Goal: Task Accomplishment & Management: Complete application form

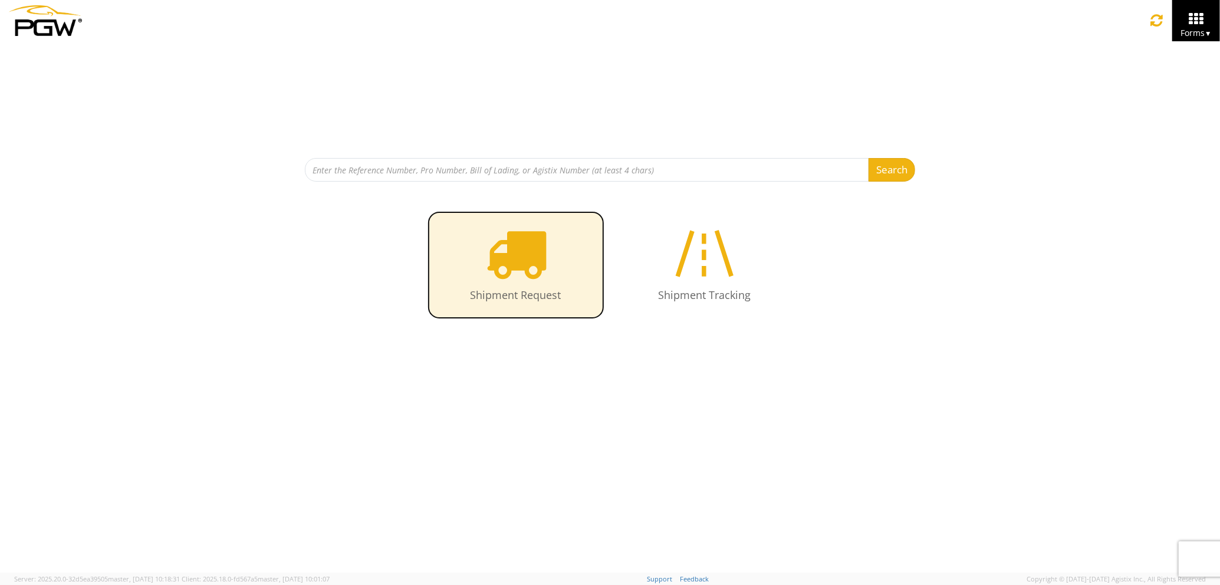
click at [512, 260] on icon at bounding box center [515, 253] width 61 height 61
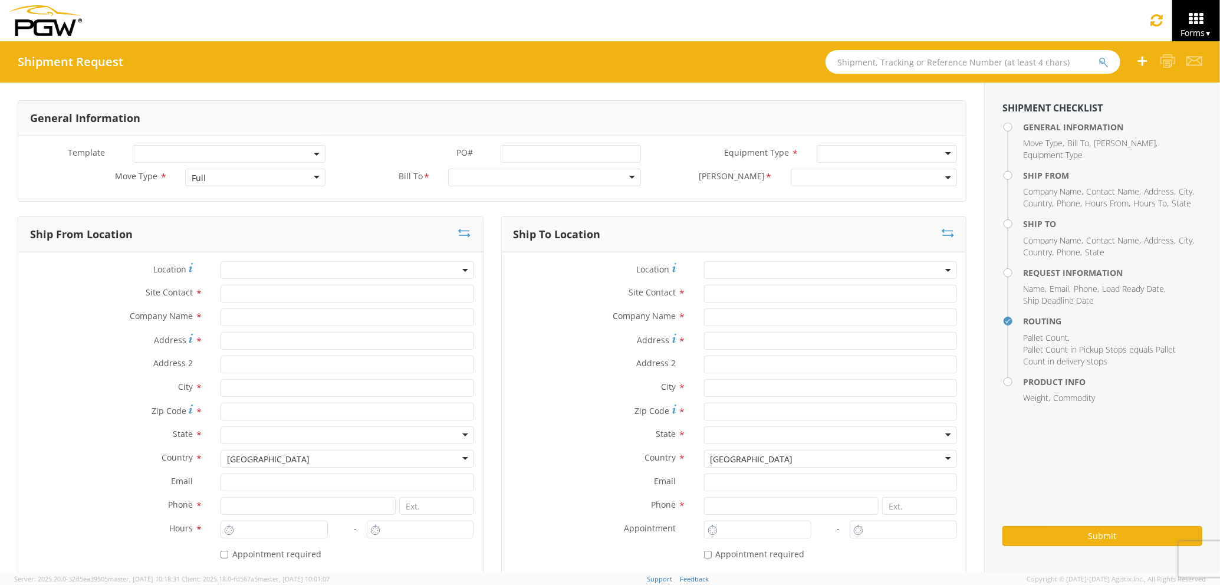
click at [281, 181] on div "Full" at bounding box center [255, 178] width 140 height 18
click at [277, 180] on div "Full" at bounding box center [255, 178] width 140 height 18
click at [260, 293] on input "text" at bounding box center [347, 294] width 253 height 18
click at [258, 322] on input "text" at bounding box center [347, 318] width 253 height 18
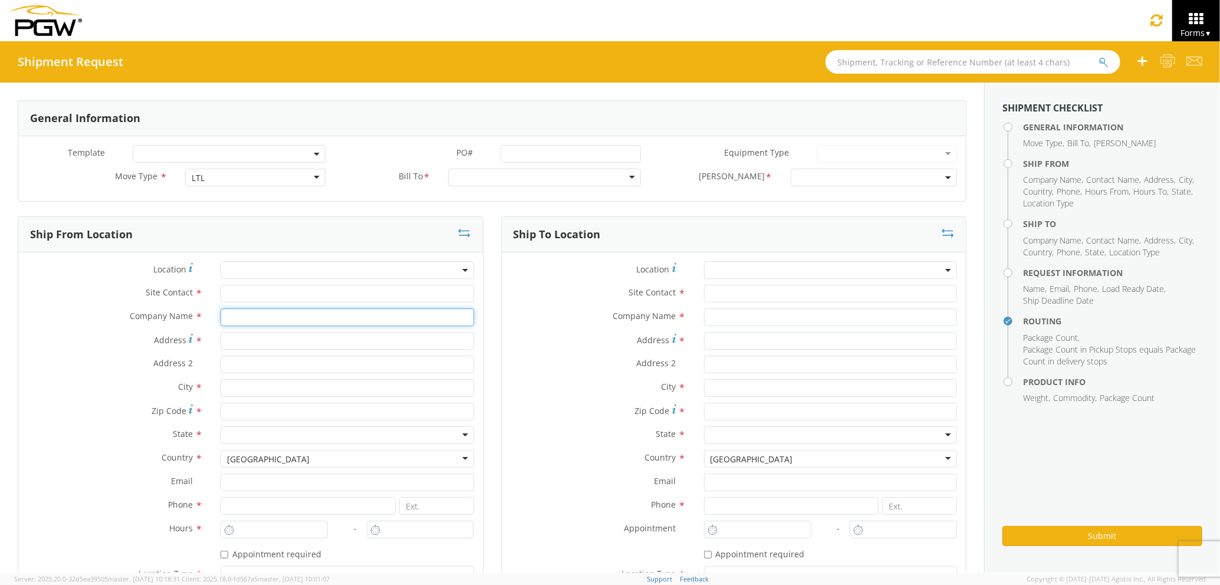
type input "PGW auto glass c/o AT RENTALS"
type input "[STREET_ADDRESS][PERSON_NAME]"
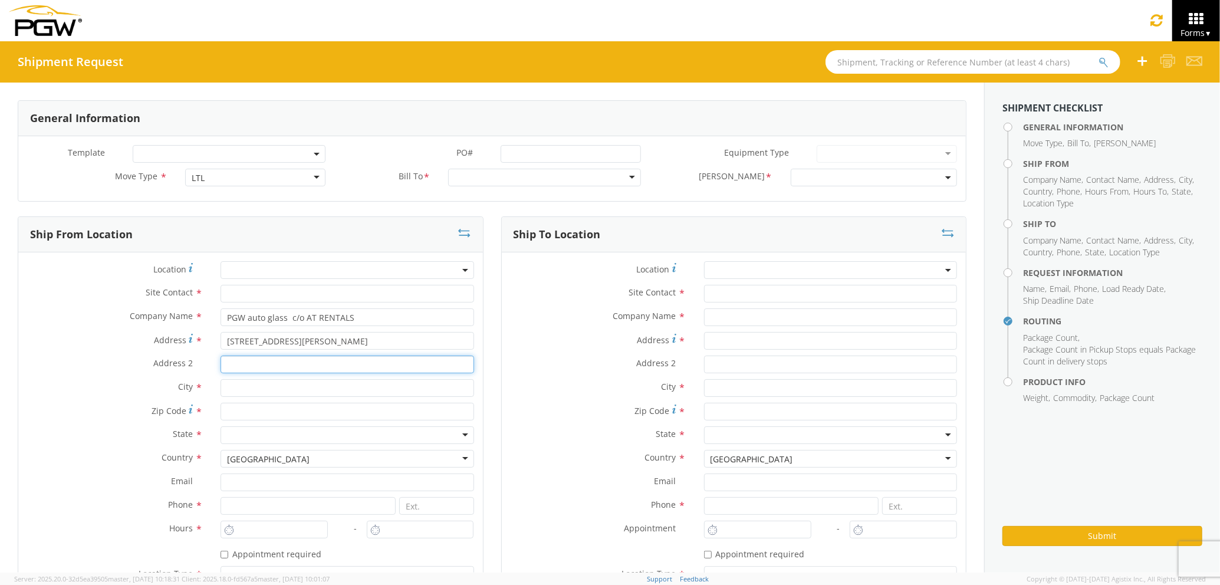
type input "5"
type input "[PERSON_NAME]"
type input "04092"
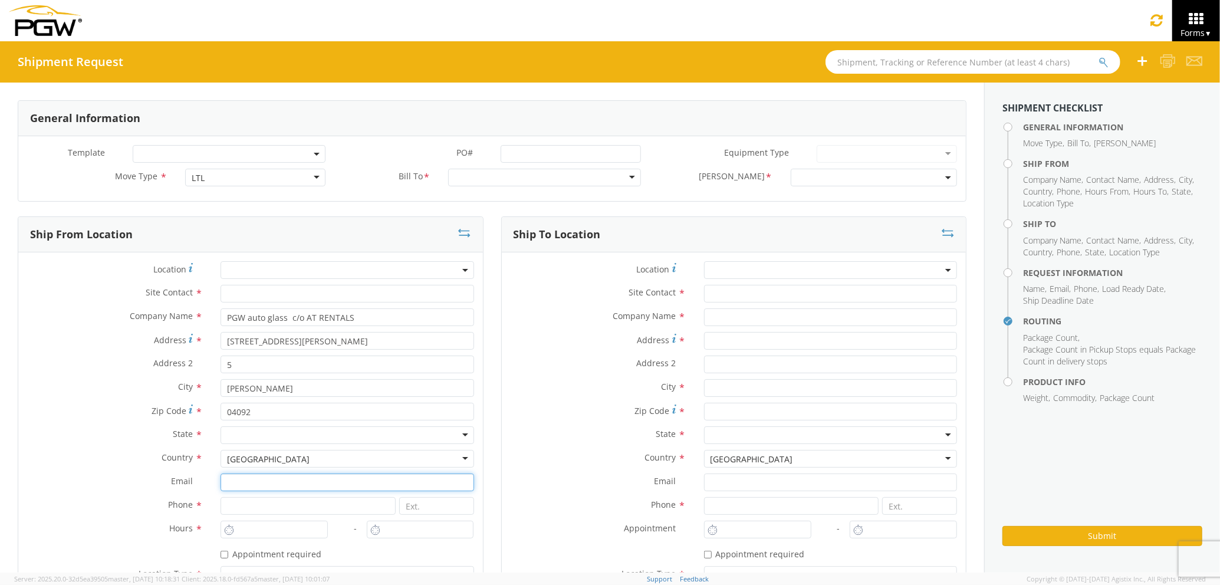
type input "[EMAIL_ADDRESS][DOMAIN_NAME]"
type input "2073321911"
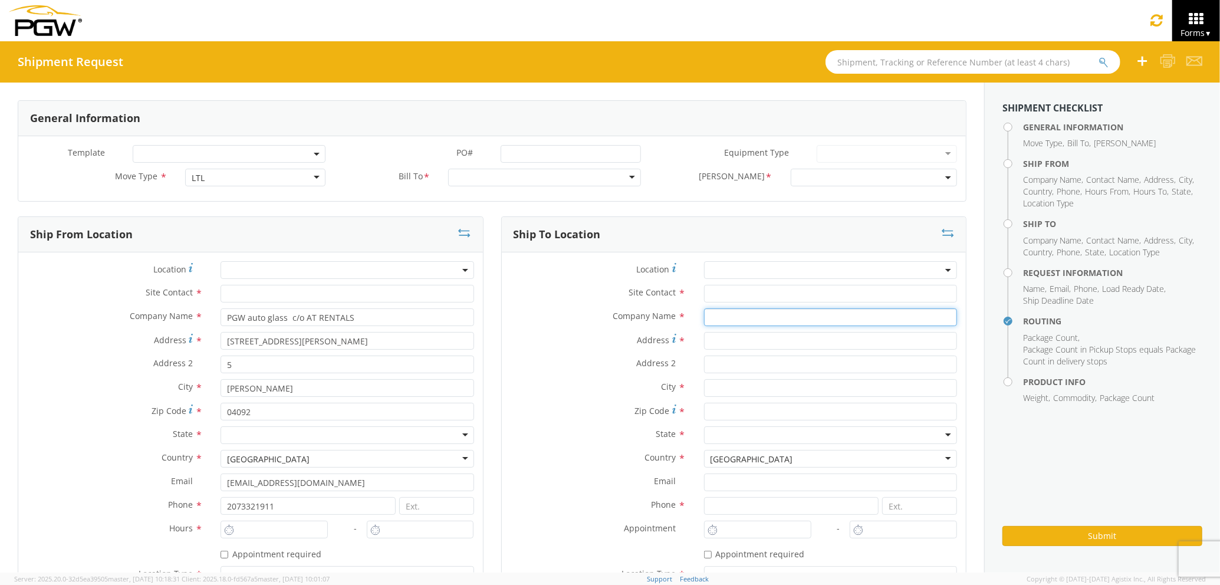
type input "PGW auto glass c/o AT RENTALS"
type input "[STREET_ADDRESS]"
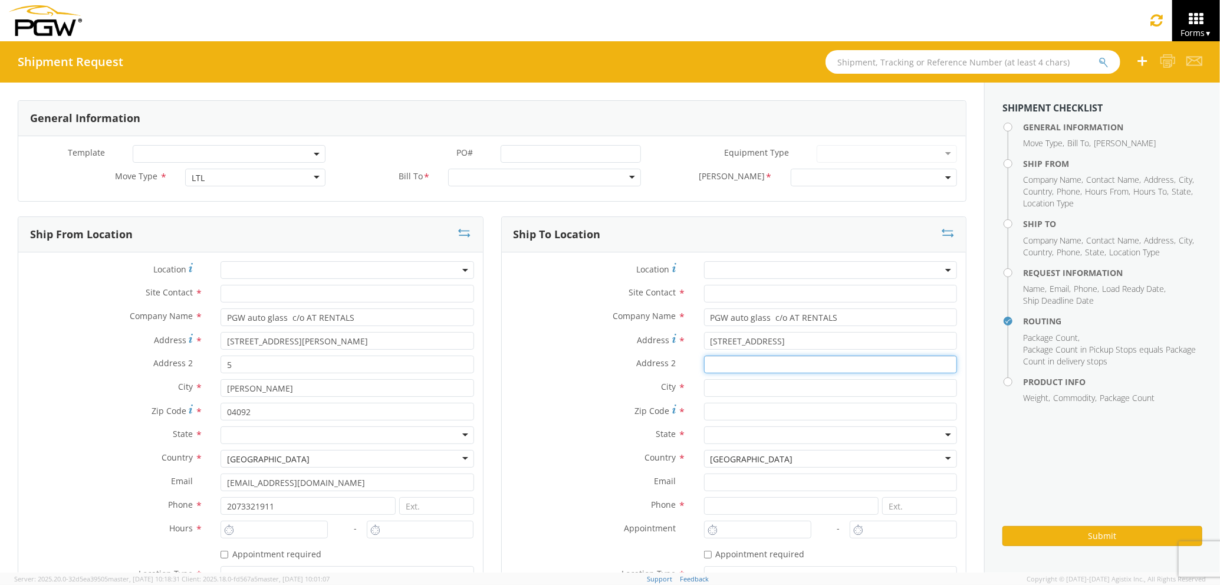
type input "5"
type input "[GEOGRAPHIC_DATA]"
type input "04769"
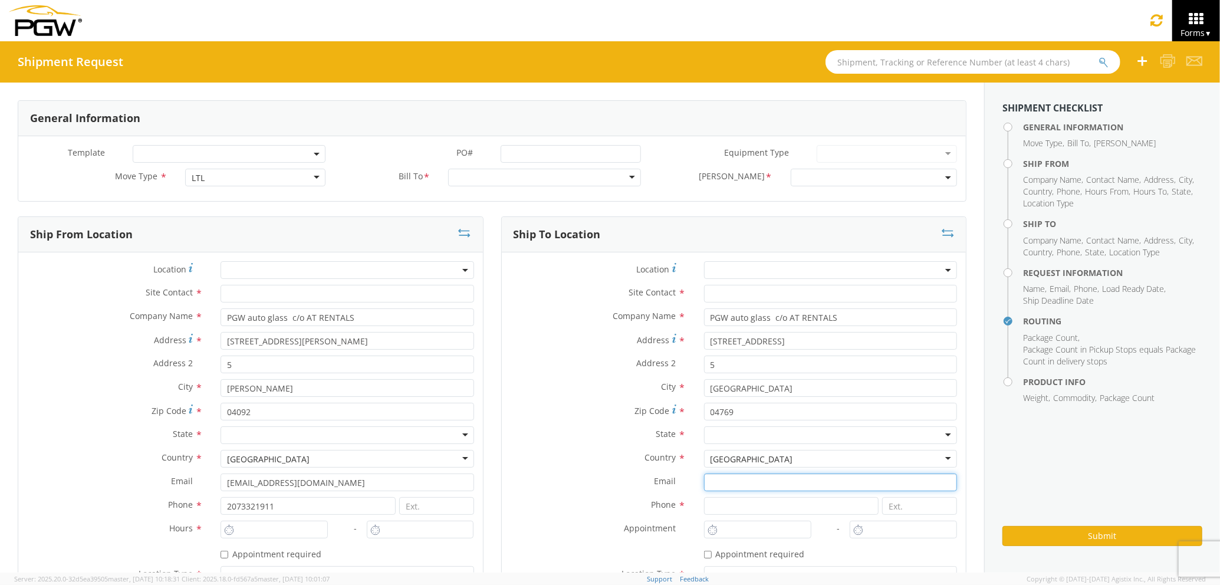
type input "[EMAIL_ADDRESS][DOMAIN_NAME]"
type input "2077745169"
type input "[PERSON_NAME] [PERSON_NAME]"
type input "[EMAIL_ADDRESS][DOMAIN_NAME]"
type input "2073329611"
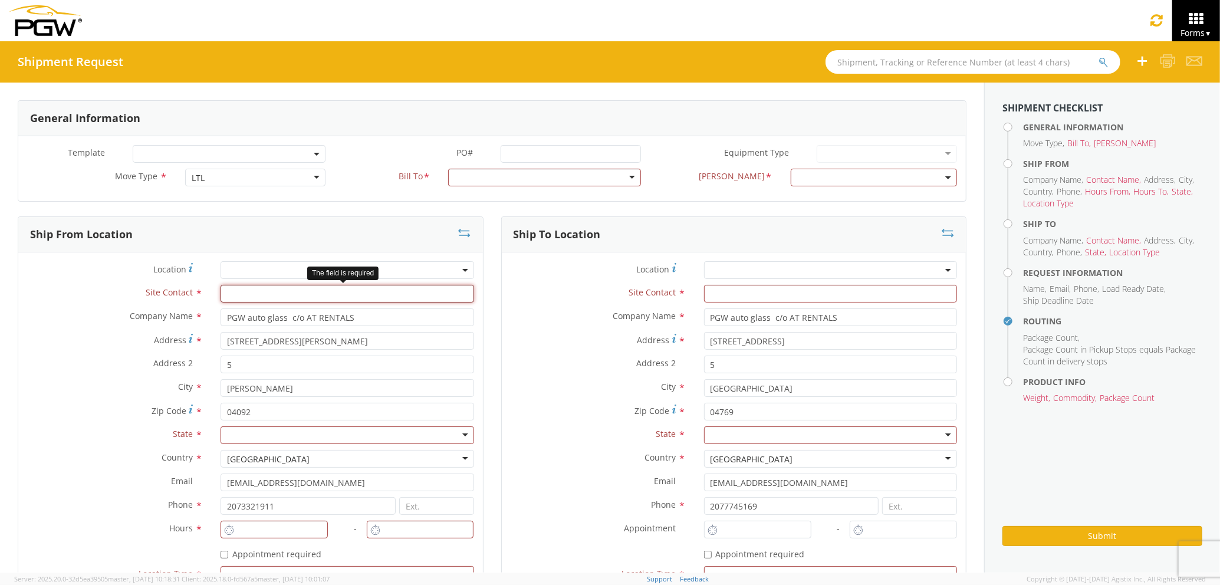
click at [419, 291] on input "text" at bounding box center [347, 294] width 253 height 18
type input "J"
click at [523, 355] on div "Address * [STREET_ADDRESS]" at bounding box center [734, 344] width 465 height 24
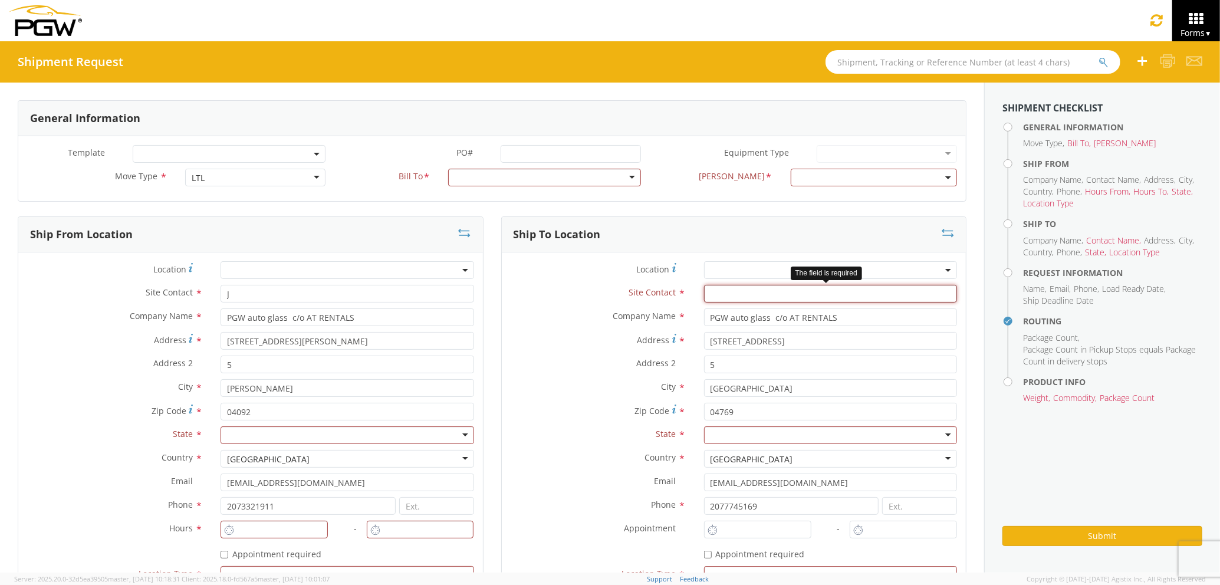
drag, startPoint x: 726, startPoint y: 296, endPoint x: 713, endPoint y: 303, distance: 14.3
click at [726, 295] on input "text" at bounding box center [830, 294] width 253 height 18
type input "J"
click at [595, 378] on div "Address 2 * 5" at bounding box center [734, 368] width 465 height 24
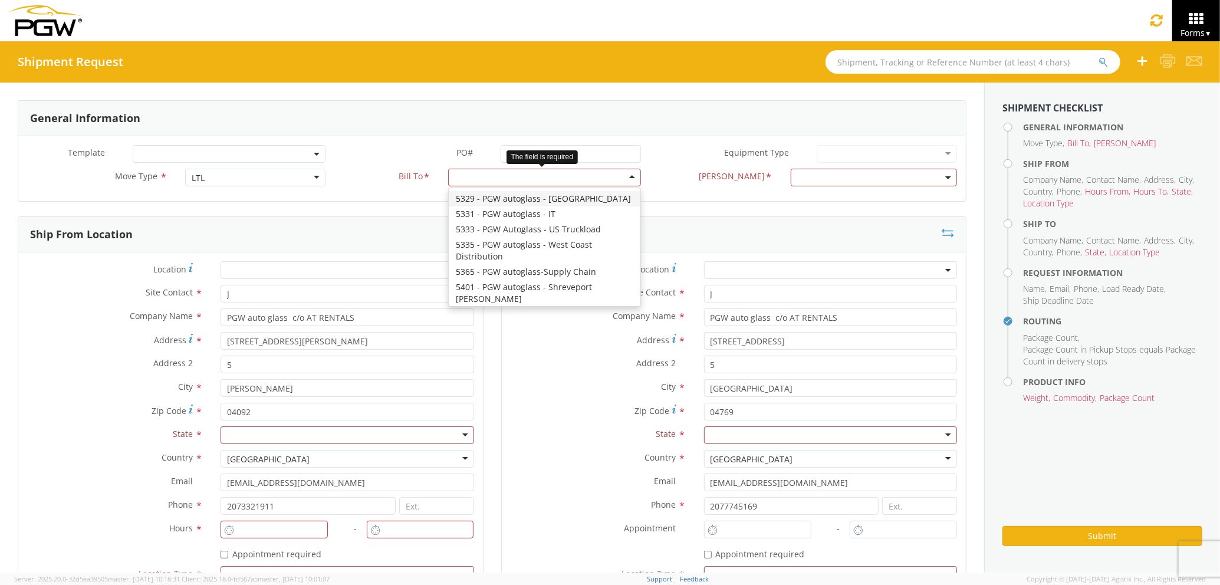
click at [602, 183] on div at bounding box center [544, 178] width 193 height 18
type input "5559"
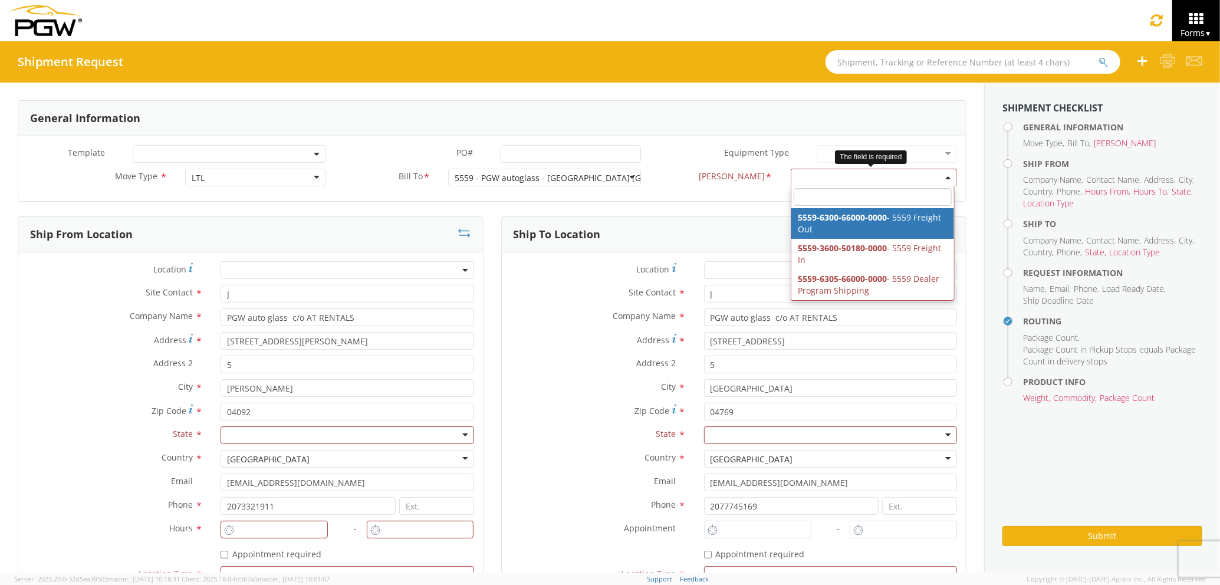
click at [800, 183] on span at bounding box center [874, 178] width 166 height 18
select select "5559-6300-66000-0000"
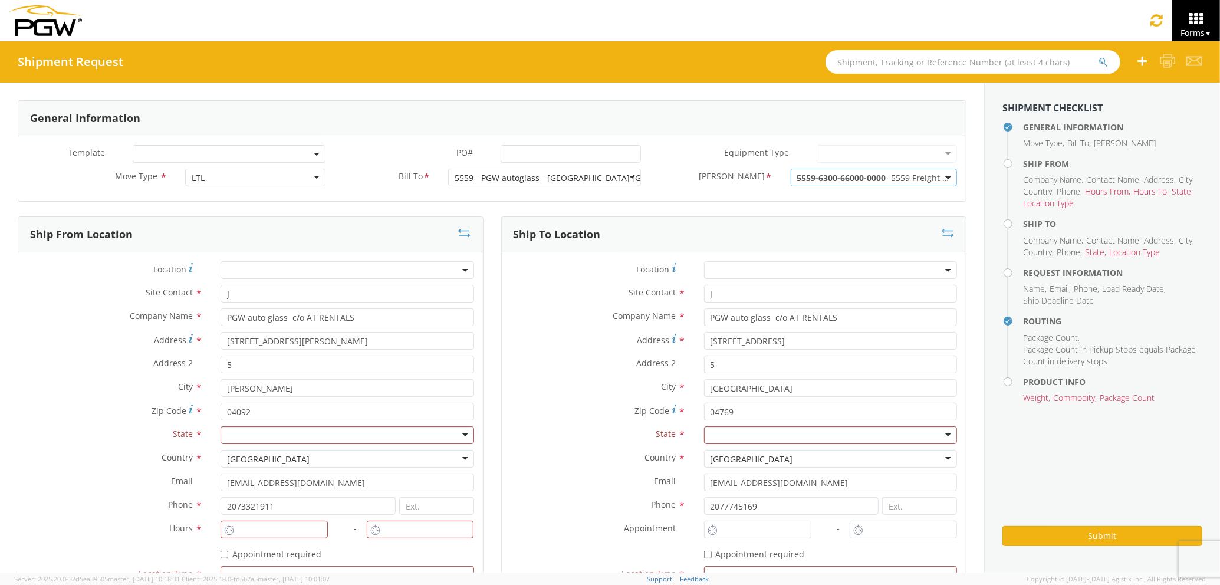
click at [583, 340] on label "Address *" at bounding box center [598, 340] width 193 height 16
click at [704, 340] on input "[STREET_ADDRESS]" at bounding box center [830, 341] width 253 height 18
click at [393, 437] on div at bounding box center [347, 435] width 253 height 18
type input "MA"
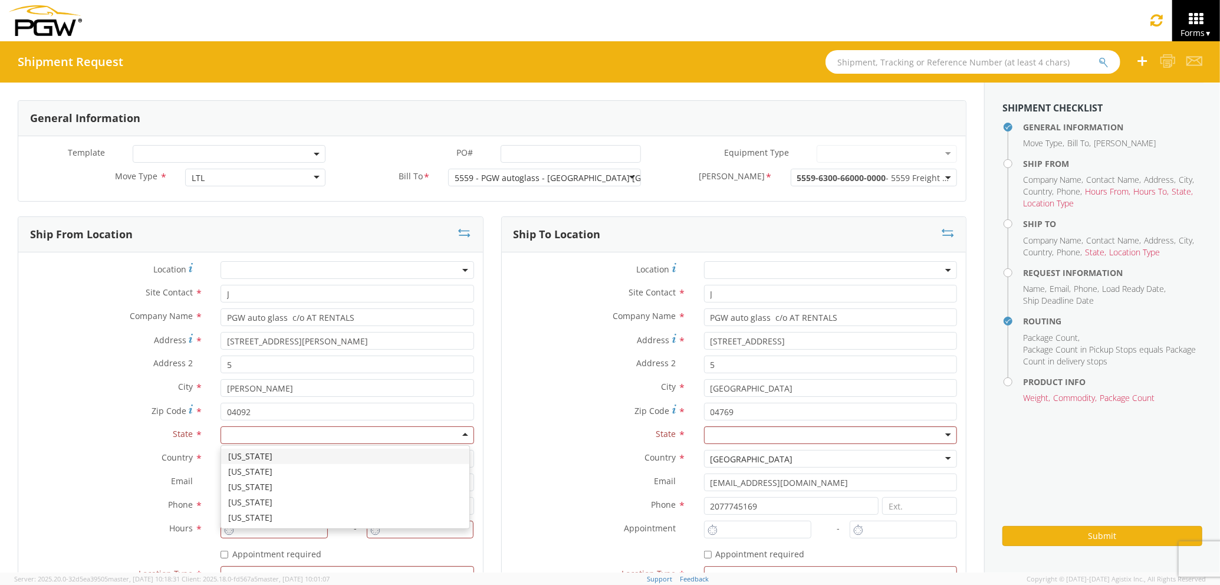
scroll to position [0, 0]
click at [716, 438] on div at bounding box center [830, 435] width 253 height 18
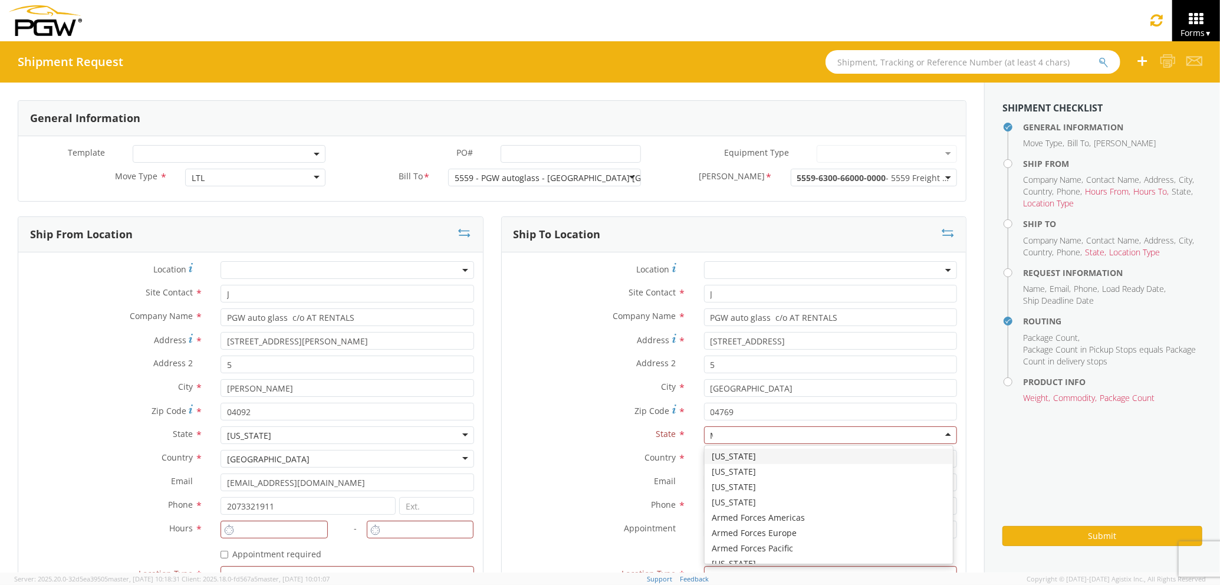
scroll to position [29, 0]
type input "MA"
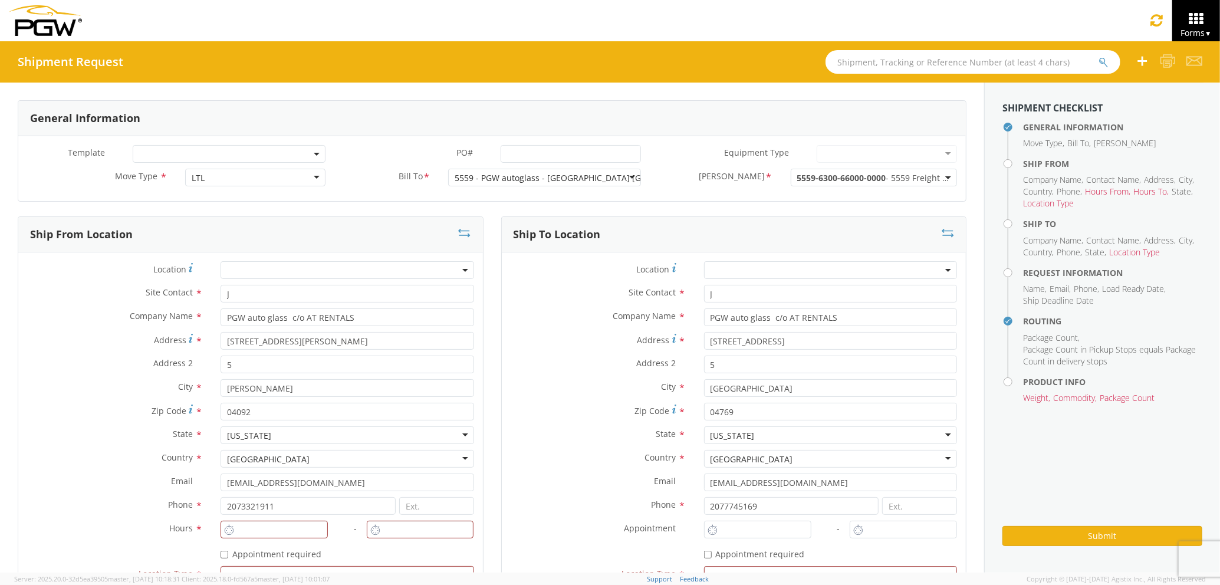
click at [623, 460] on label "Country *" at bounding box center [598, 457] width 193 height 15
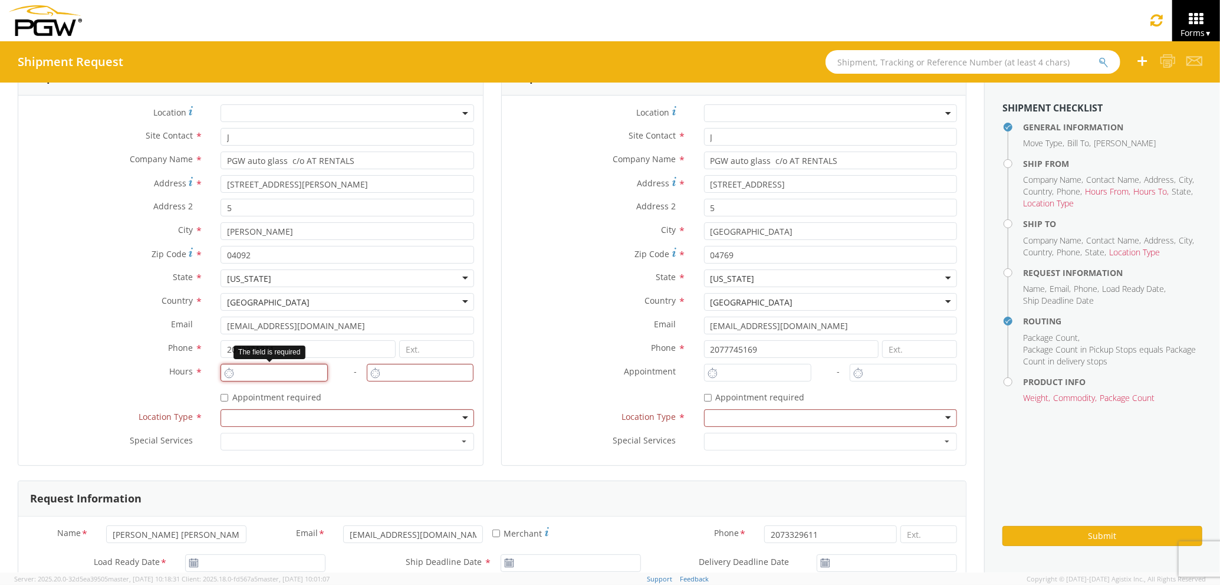
type input "1:00 PM"
type input "2:00 PM"
click at [288, 379] on input "1:00 PM" at bounding box center [274, 373] width 107 height 18
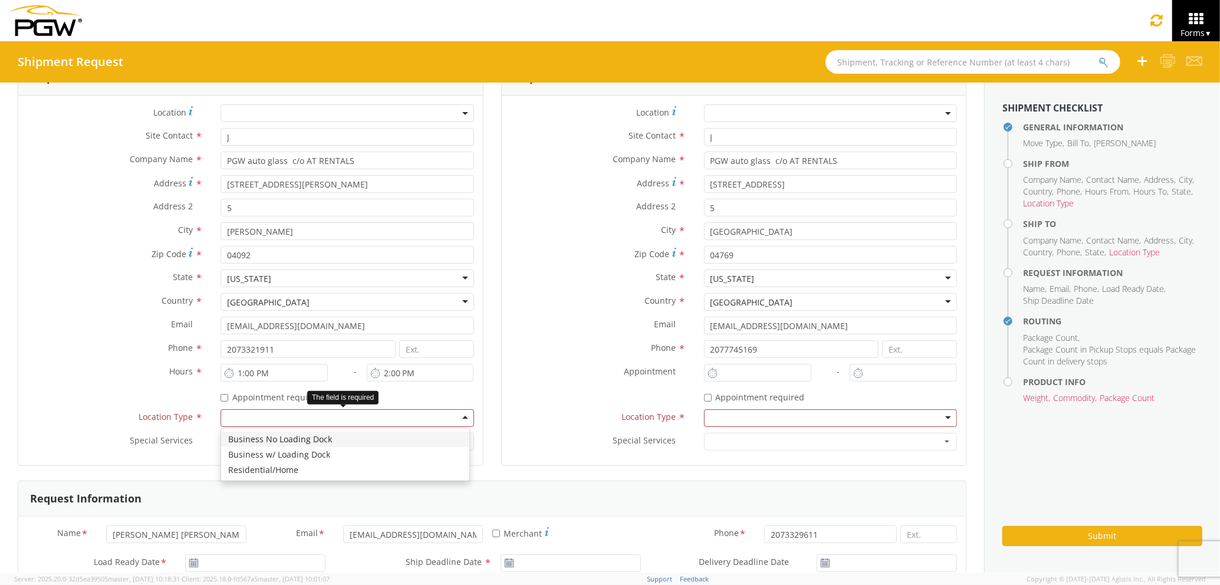
click at [296, 411] on div at bounding box center [347, 418] width 253 height 18
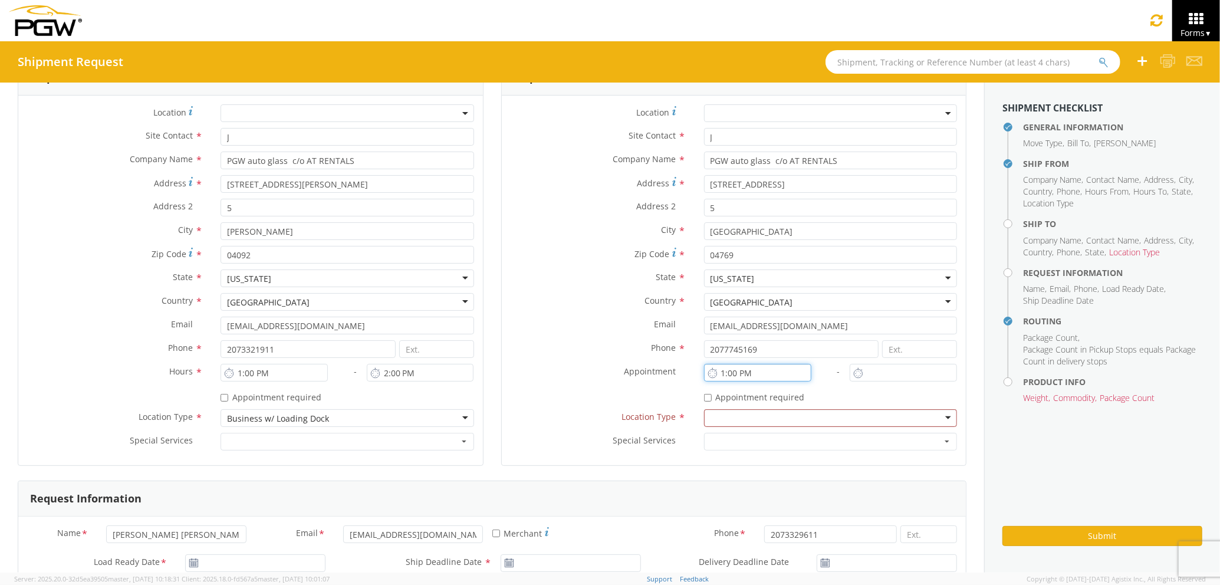
click at [759, 369] on input "1:00 PM" at bounding box center [757, 373] width 107 height 18
drag, startPoint x: 776, startPoint y: 370, endPoint x: 643, endPoint y: 374, distance: 133.4
click at [643, 374] on div "Location * Site Contact * J J 1st Pane Auto Glass - ( [PERSON_NAME] ) [STREET_A…" at bounding box center [734, 280] width 465 height 352
type input "7:00 AM"
click at [894, 372] on input "1:00 PM" at bounding box center [903, 373] width 107 height 18
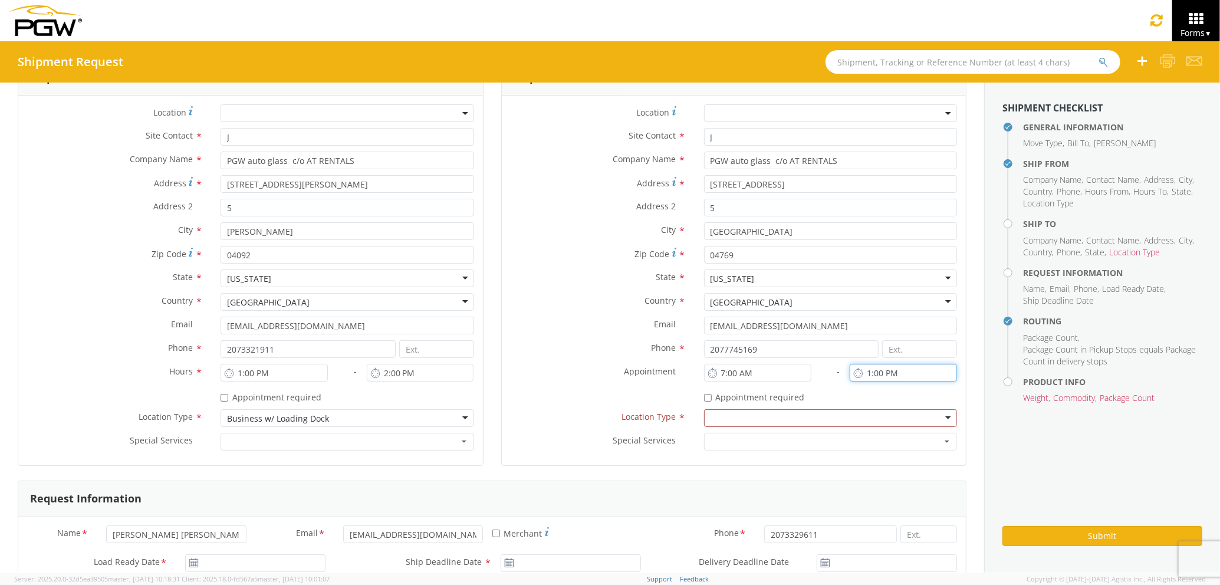
drag, startPoint x: 894, startPoint y: 372, endPoint x: 792, endPoint y: 373, distance: 102.6
click at [792, 373] on div "Location * Site Contact * J J 1st Pane Auto Glass - ( [PERSON_NAME] ) [STREET_A…" at bounding box center [734, 280] width 465 height 352
type input "8:00 AM"
click at [853, 415] on div at bounding box center [830, 418] width 253 height 18
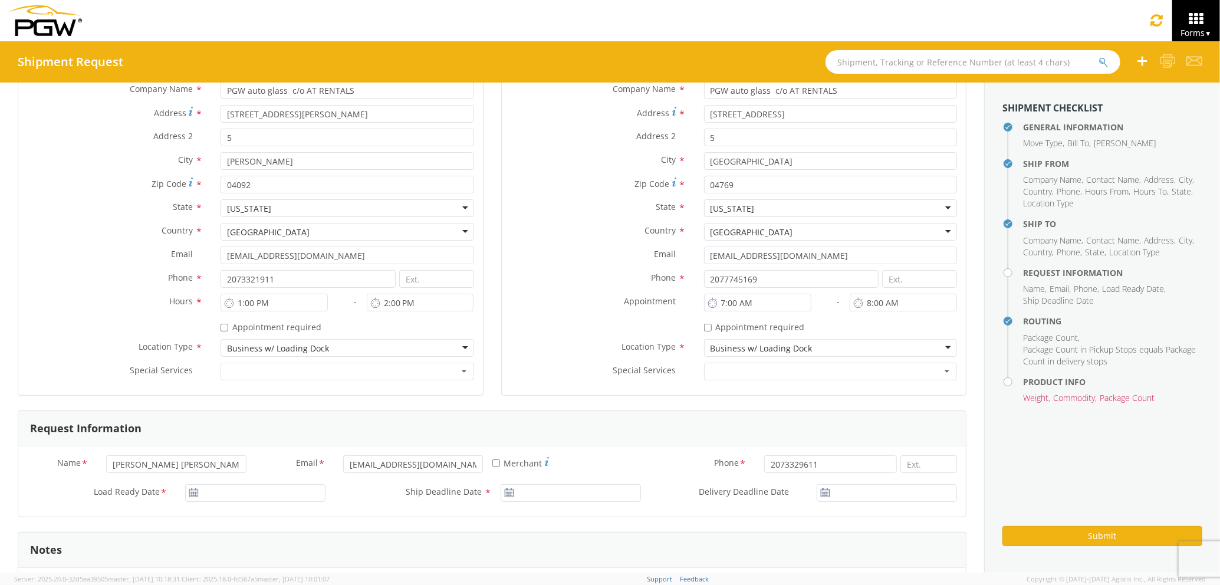
scroll to position [314, 0]
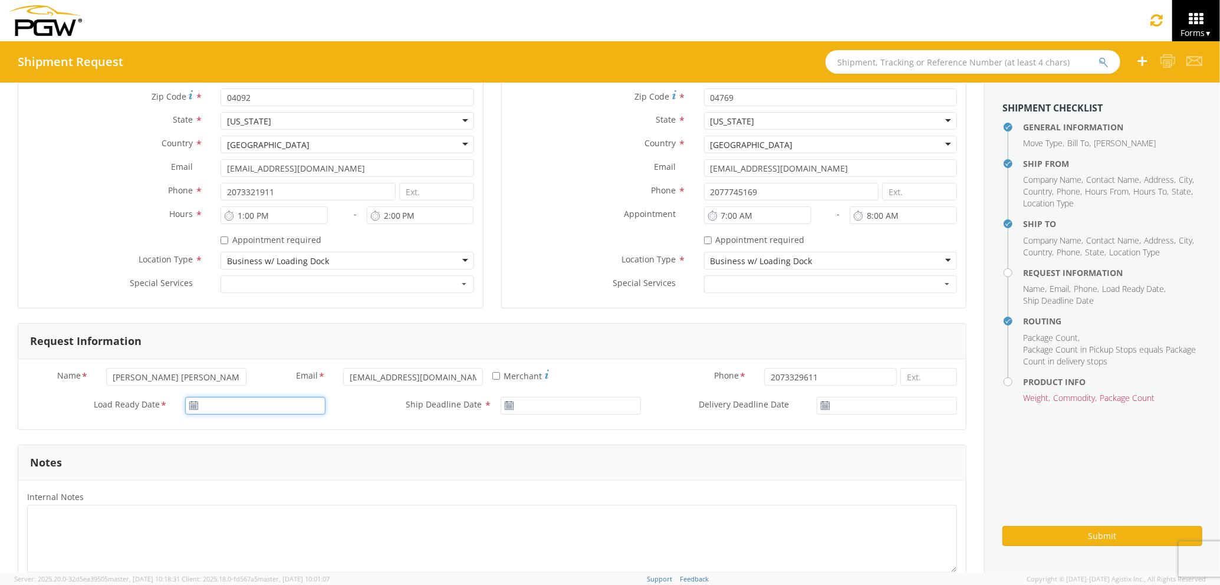
type input "[DATE]"
click at [248, 403] on input "[DATE]" at bounding box center [255, 406] width 140 height 18
click at [256, 312] on td "8" at bounding box center [266, 313] width 25 height 18
type input "[DATE]"
click at [583, 406] on input "[DATE]" at bounding box center [571, 406] width 140 height 18
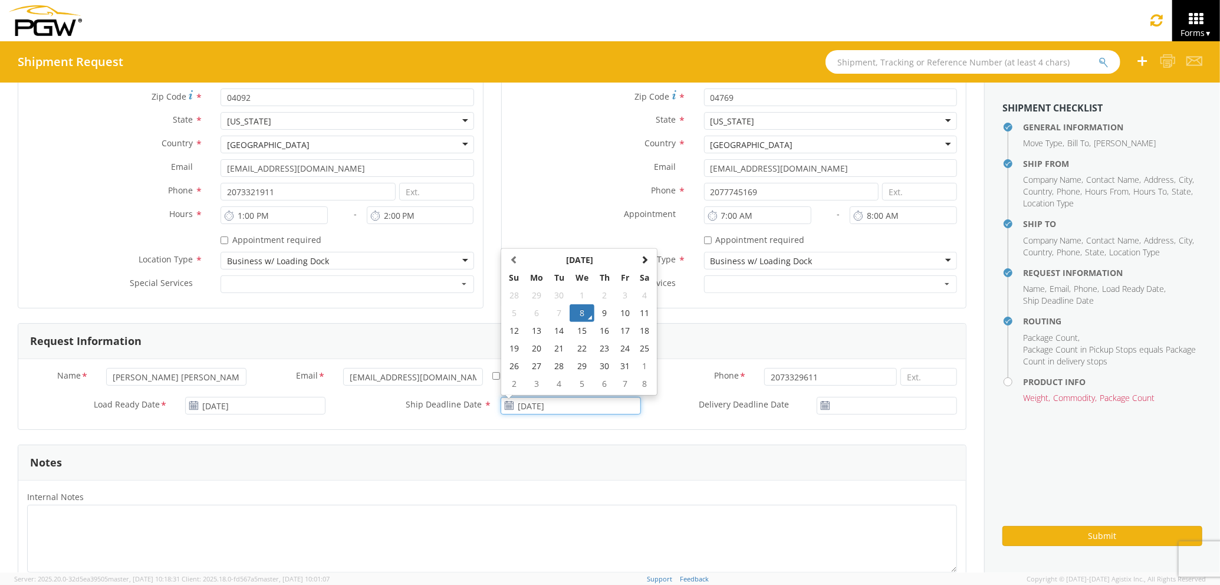
click at [579, 310] on td "8" at bounding box center [582, 313] width 25 height 18
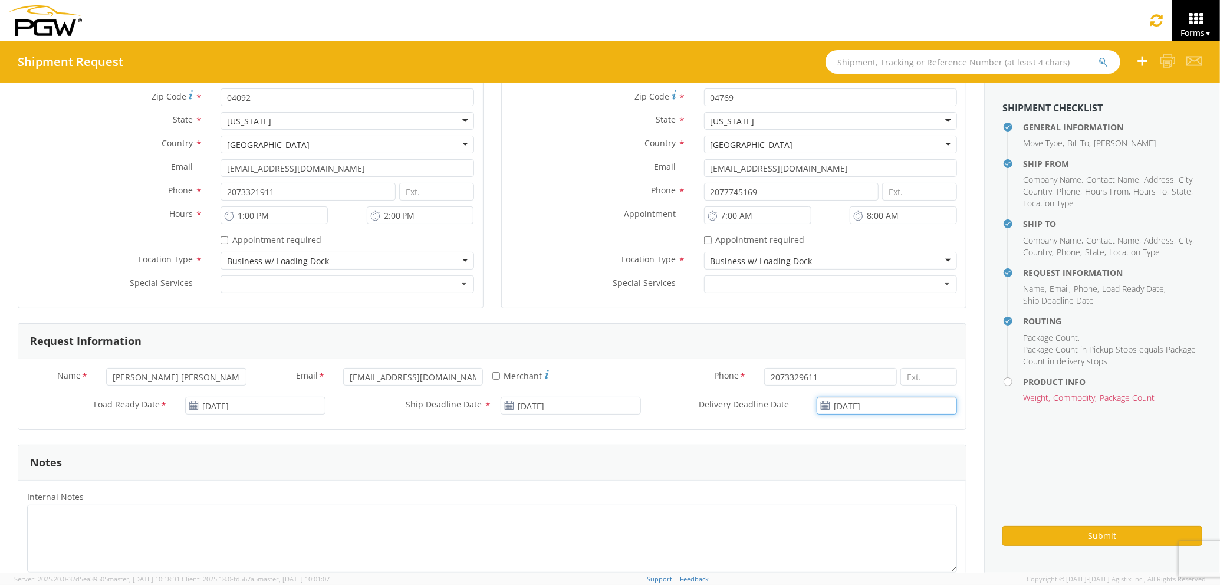
click at [865, 399] on input "[DATE]" at bounding box center [887, 406] width 140 height 18
click at [894, 313] on td "9" at bounding box center [904, 313] width 21 height 18
type input "[DATE]"
click at [871, 465] on div "Notes" at bounding box center [492, 462] width 948 height 35
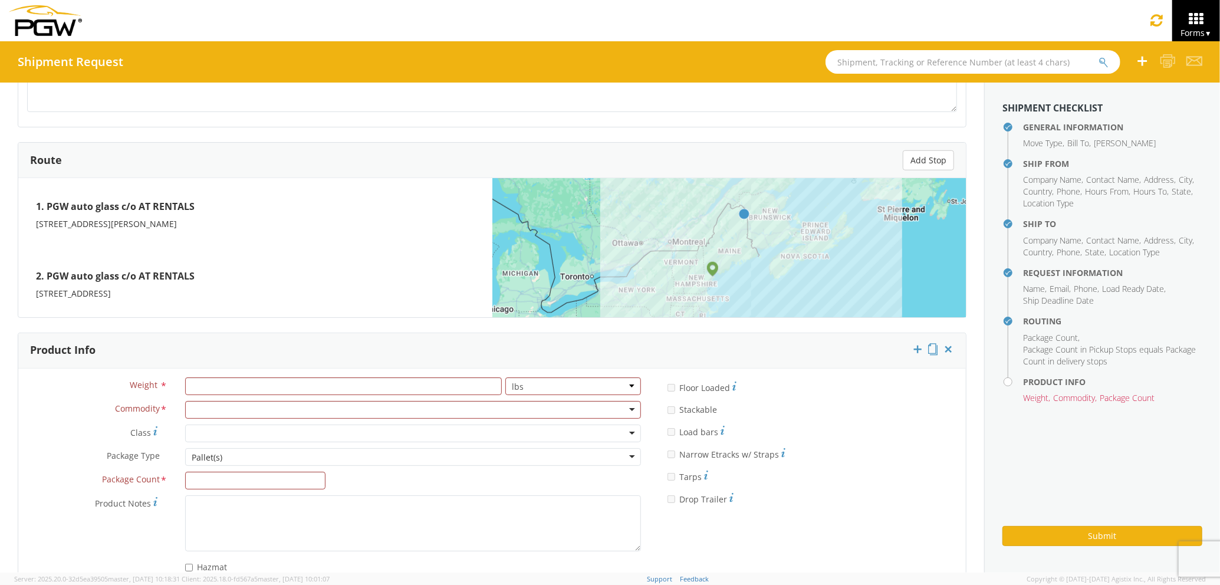
scroll to position [900, 0]
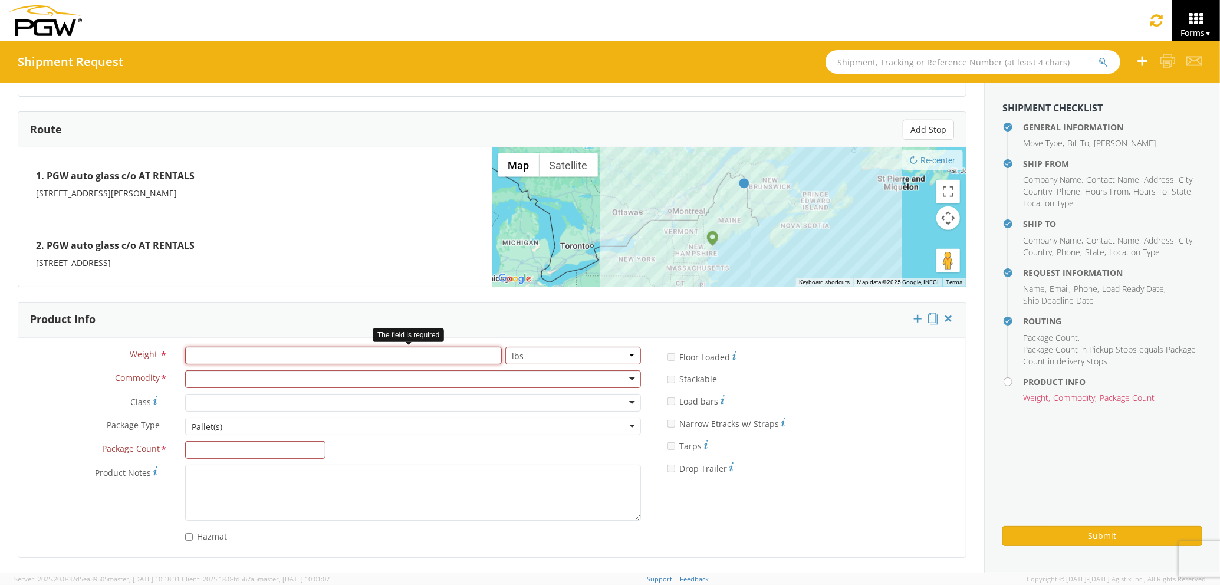
click at [370, 355] on input "number" at bounding box center [343, 356] width 317 height 18
type input "800"
click at [371, 376] on div at bounding box center [413, 379] width 456 height 18
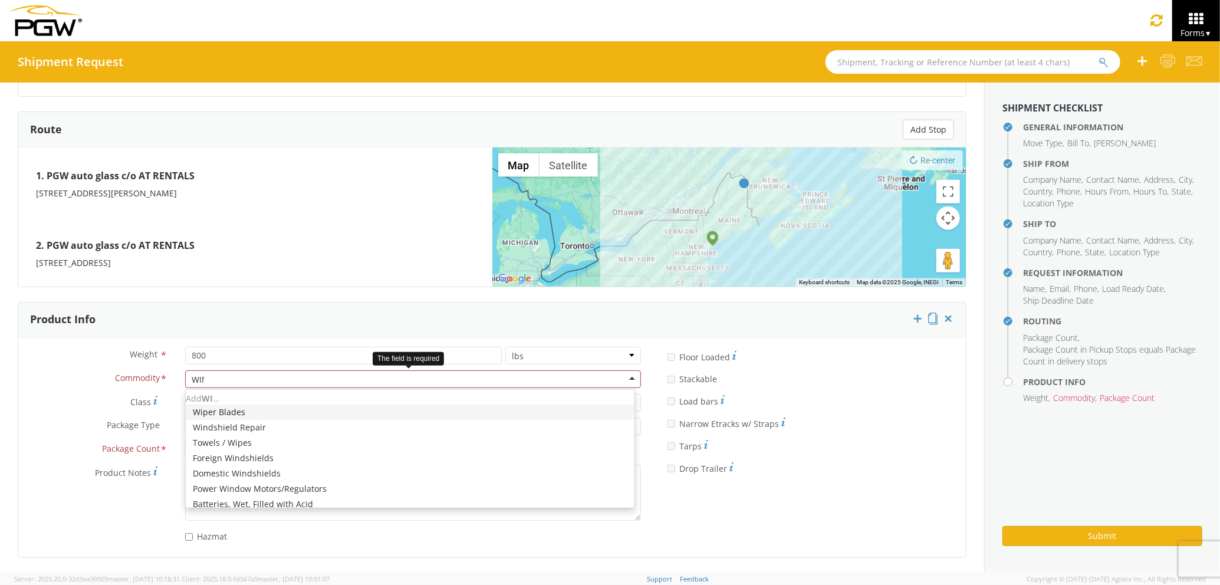
type input "WIND"
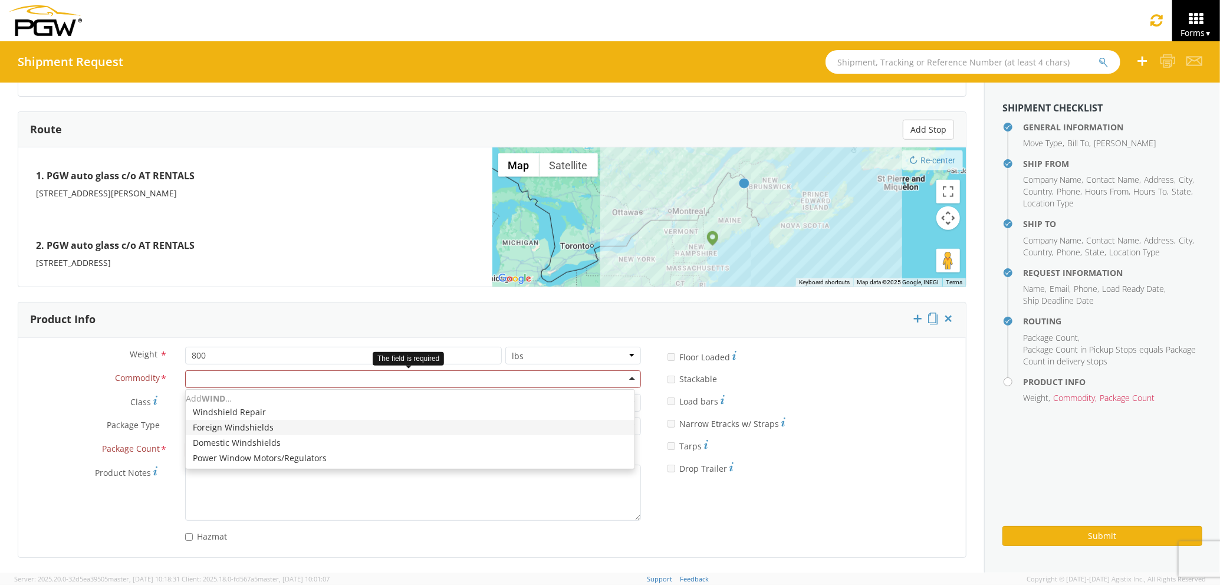
scroll to position [0, 0]
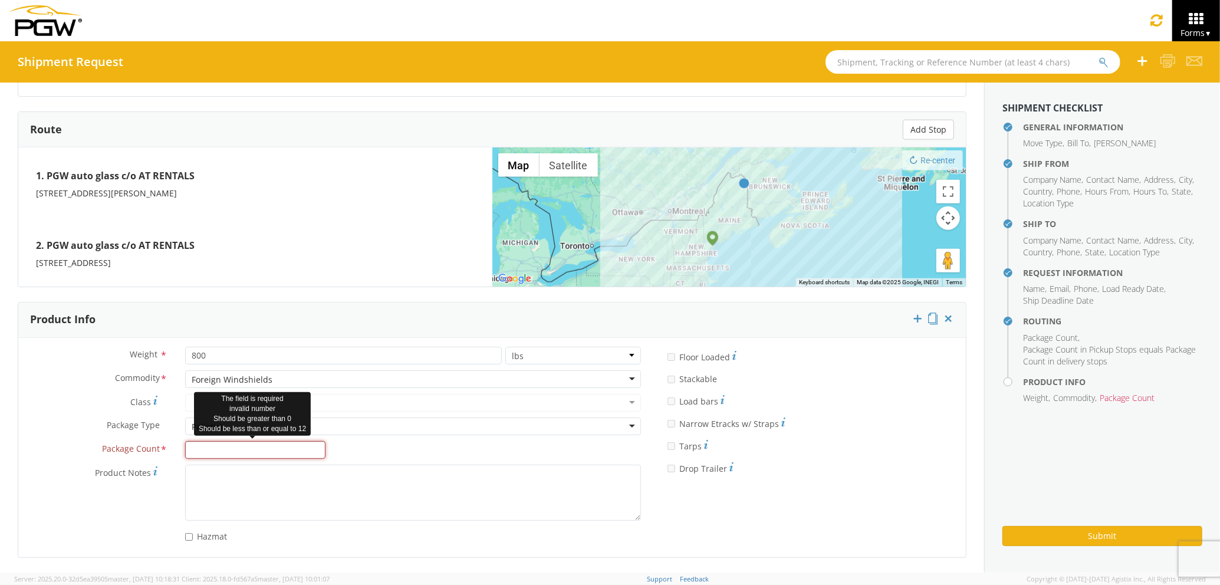
click at [249, 449] on input "Package Count *" at bounding box center [255, 450] width 140 height 18
type input "1"
click at [1026, 523] on div "Submit" at bounding box center [1103, 531] width 200 height 29
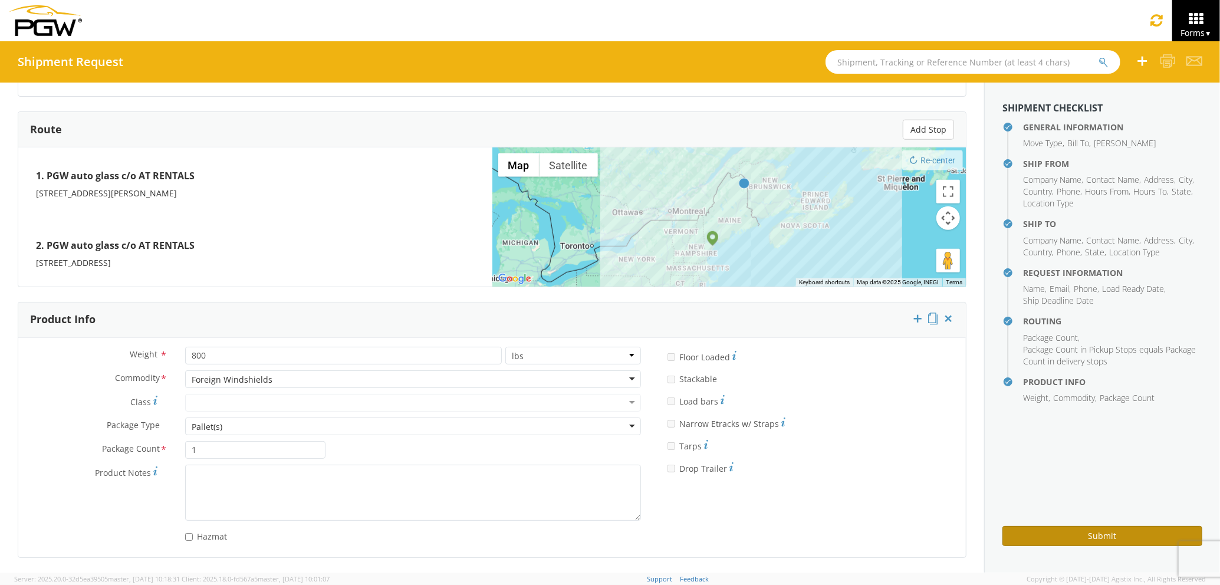
click at [1029, 529] on button "Submit" at bounding box center [1103, 536] width 200 height 20
